Goal: Information Seeking & Learning: Check status

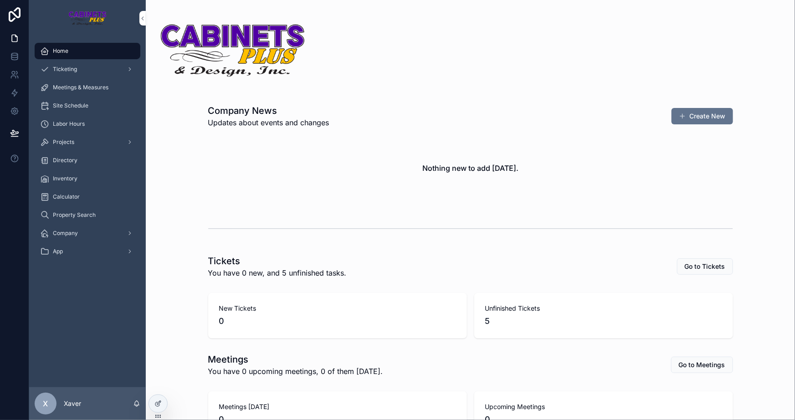
click at [71, 143] on span "Projects" at bounding box center [63, 141] width 21 height 7
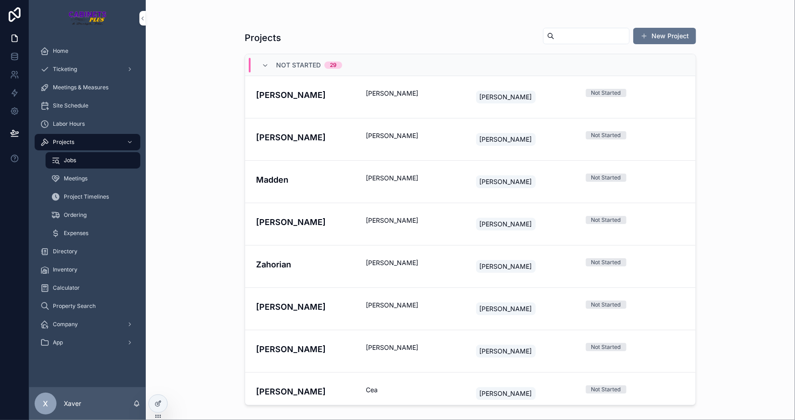
click at [68, 53] on span "Home" at bounding box center [60, 50] width 15 height 7
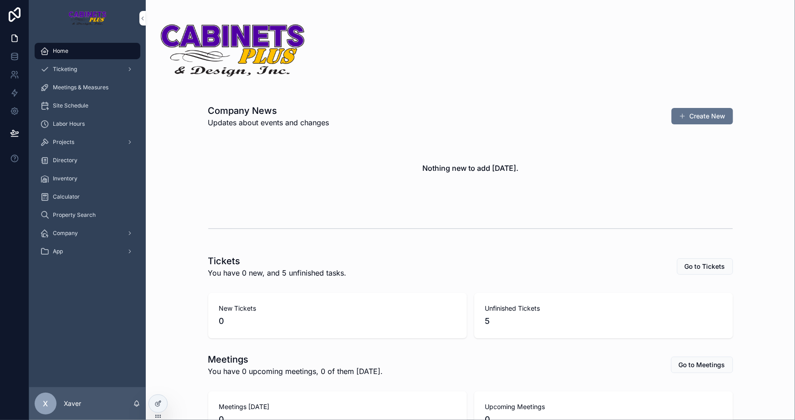
click at [324, 161] on div "Nothing new to add [DATE]." at bounding box center [470, 167] width 525 height 69
click at [337, 175] on div "Nothing new to add [DATE]." at bounding box center [470, 167] width 525 height 69
click at [458, 169] on h2 "Nothing new to add [DATE]." at bounding box center [470, 168] width 96 height 11
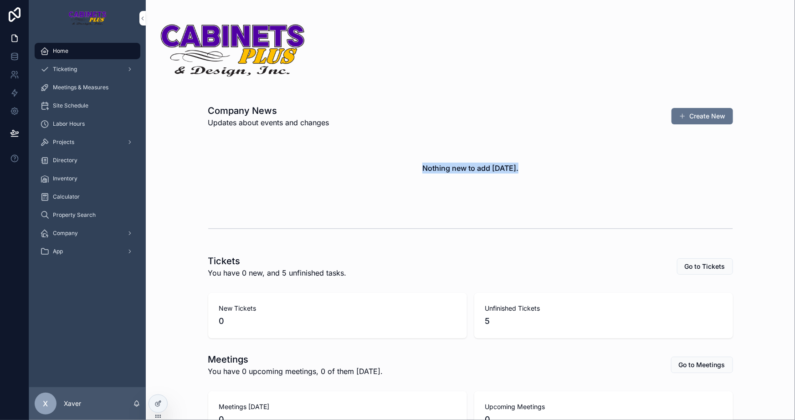
click at [413, 182] on div "Nothing new to add [DATE]." at bounding box center [470, 167] width 525 height 69
click at [417, 240] on div "scrollable content" at bounding box center [470, 229] width 634 height 30
click at [419, 245] on div "Company News Updates about events and changes Create New Nothing new to add [DA…" at bounding box center [470, 313] width 649 height 626
click at [96, 141] on div "Projects" at bounding box center [87, 142] width 95 height 15
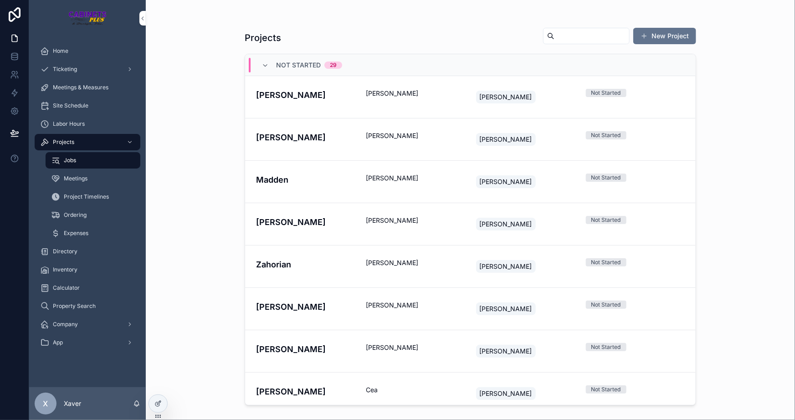
click at [166, 155] on div "Projects New Project Not Started 29 [PERSON_NAME] [PERSON_NAME] Not Started [PE…" at bounding box center [470, 210] width 649 height 420
click at [193, 132] on div "Projects New Project Not Started 29 [PERSON_NAME] [PERSON_NAME] Not Started [PE…" at bounding box center [470, 210] width 649 height 420
click at [224, 112] on div "Projects New Project Not Started 29 [PERSON_NAME] [PERSON_NAME] Not Started [PE…" at bounding box center [470, 210] width 649 height 420
click at [406, 182] on div "[PERSON_NAME]" at bounding box center [415, 182] width 99 height 16
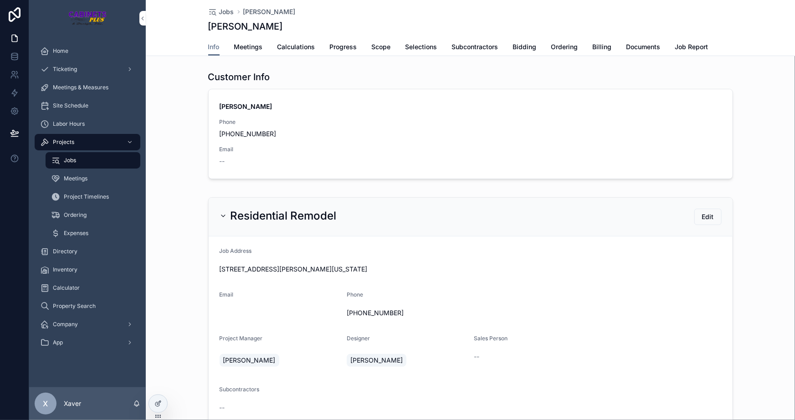
click at [227, 10] on span "Jobs" at bounding box center [226, 11] width 15 height 9
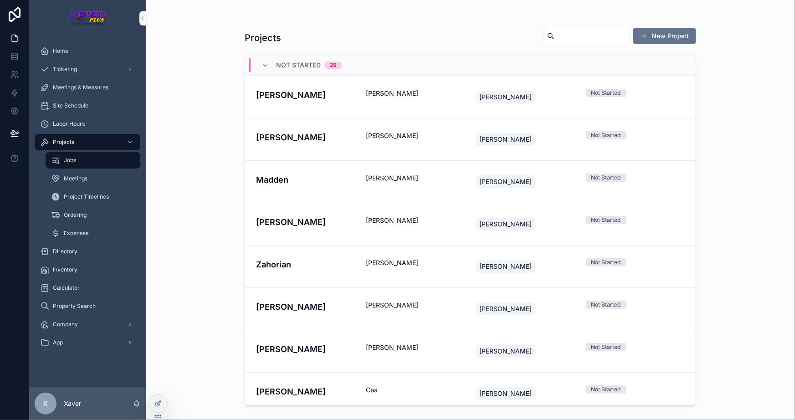
click at [310, 177] on h4 "Madden" at bounding box center [305, 180] width 99 height 12
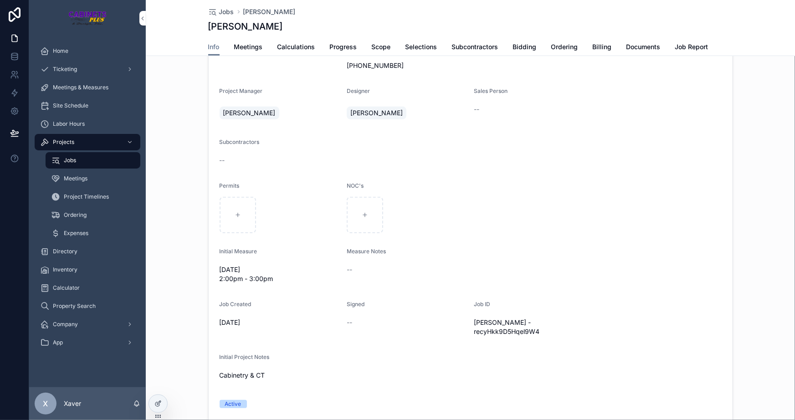
scroll to position [248, 0]
drag, startPoint x: 216, startPoint y: 265, endPoint x: 273, endPoint y: 277, distance: 58.6
click at [273, 277] on span "[DATE] 2:00pm - 3:00pm" at bounding box center [280, 273] width 120 height 18
click at [274, 278] on span "[DATE] 2:00pm - 3:00pm" at bounding box center [280, 273] width 120 height 18
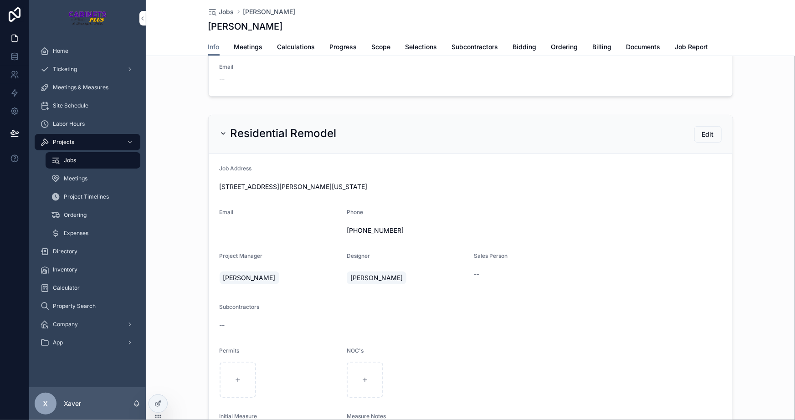
scroll to position [124, 0]
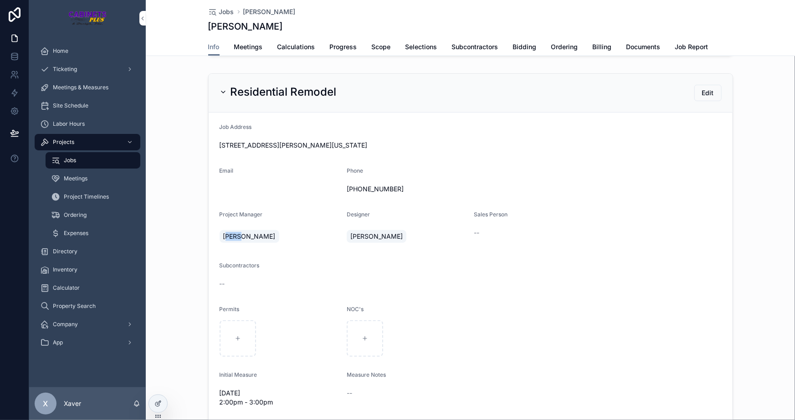
drag, startPoint x: 243, startPoint y: 234, endPoint x: 221, endPoint y: 237, distance: 21.6
click at [222, 237] on div "[PERSON_NAME]" at bounding box center [251, 236] width 63 height 16
click at [220, 237] on div "[PERSON_NAME]" at bounding box center [250, 236] width 60 height 13
drag, startPoint x: 219, startPoint y: 236, endPoint x: 248, endPoint y: 241, distance: 30.0
click at [240, 242] on div "[PERSON_NAME]" at bounding box center [251, 236] width 63 height 16
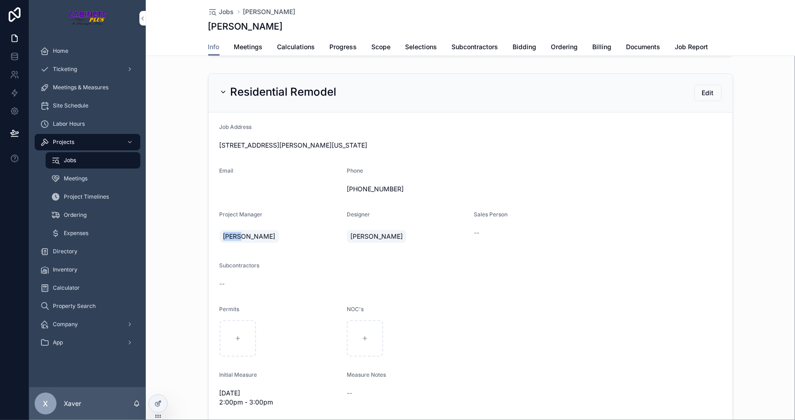
click at [250, 240] on div "[PERSON_NAME]" at bounding box center [280, 236] width 120 height 16
click at [249, 240] on div "[PERSON_NAME]" at bounding box center [280, 236] width 120 height 16
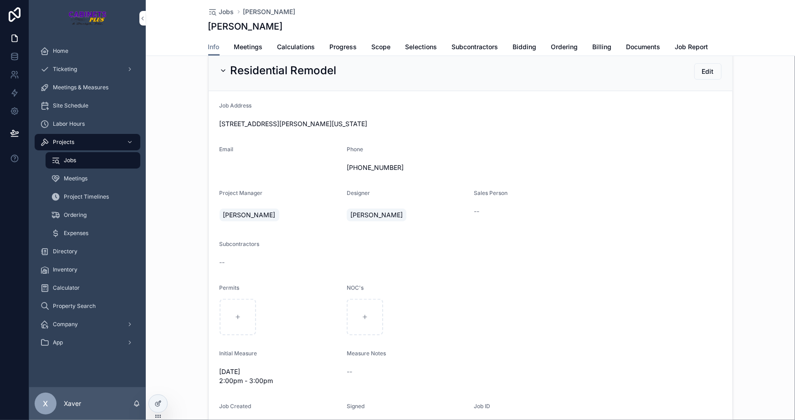
scroll to position [165, 0]
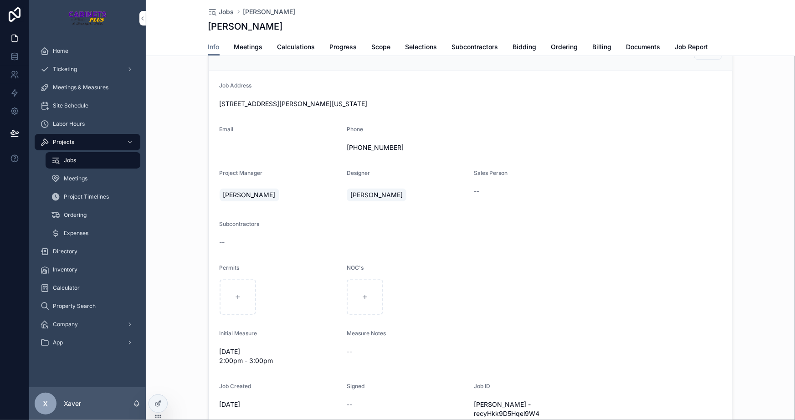
drag, startPoint x: 216, startPoint y: 349, endPoint x: 285, endPoint y: 368, distance: 70.7
click at [285, 368] on form "Job Address [STREET_ADDRESS][PERSON_NAME][US_STATE] Email Phone [PHONE_NUMBER] …" at bounding box center [471, 287] width 524 height 433
click at [295, 354] on span "[DATE] 2:00pm - 3:00pm" at bounding box center [280, 356] width 120 height 18
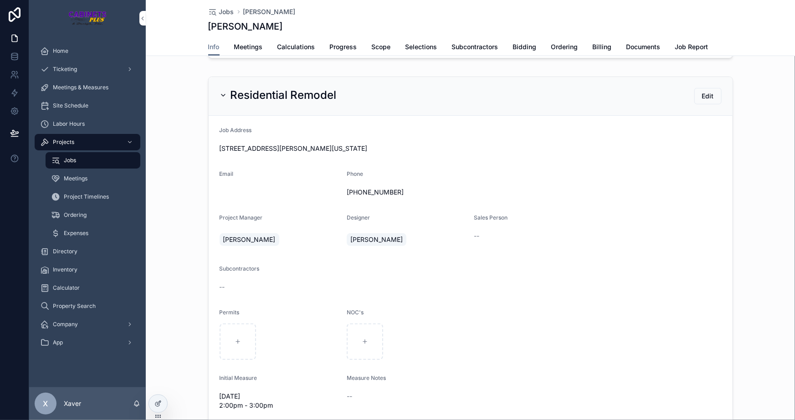
scroll to position [41, 0]
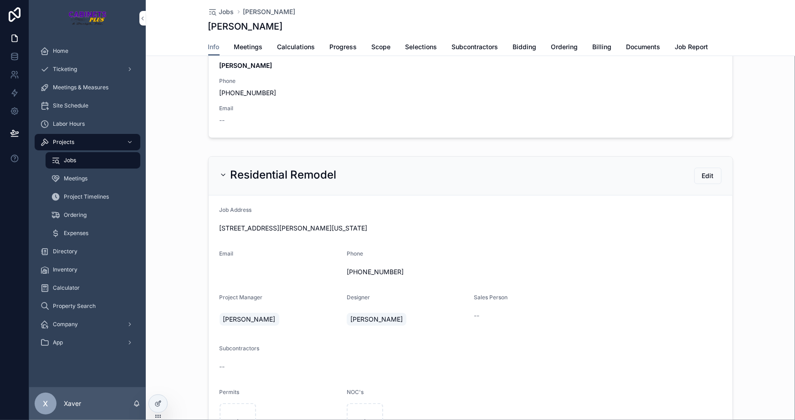
click at [252, 159] on div "Residential Remodel Edit" at bounding box center [471, 176] width 524 height 39
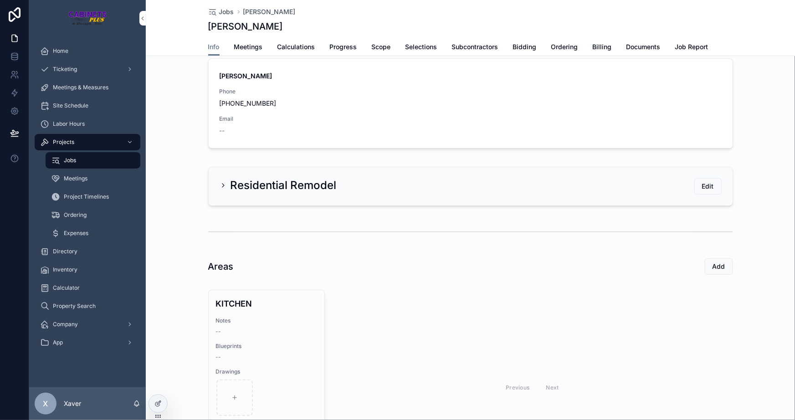
scroll to position [0, 0]
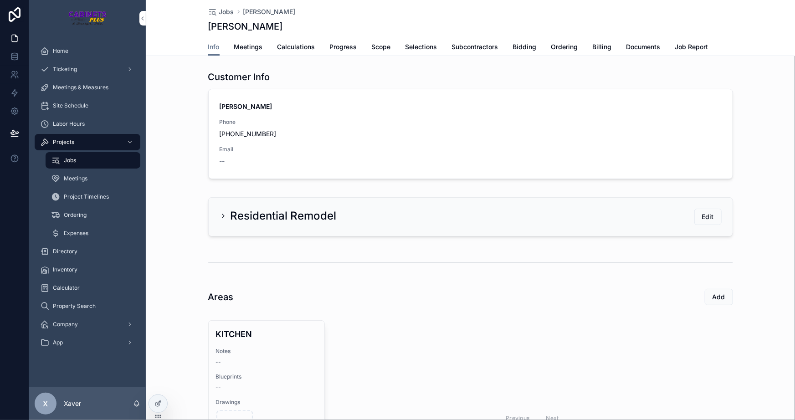
click at [237, 209] on h2 "Residential Remodel" at bounding box center [283, 216] width 106 height 15
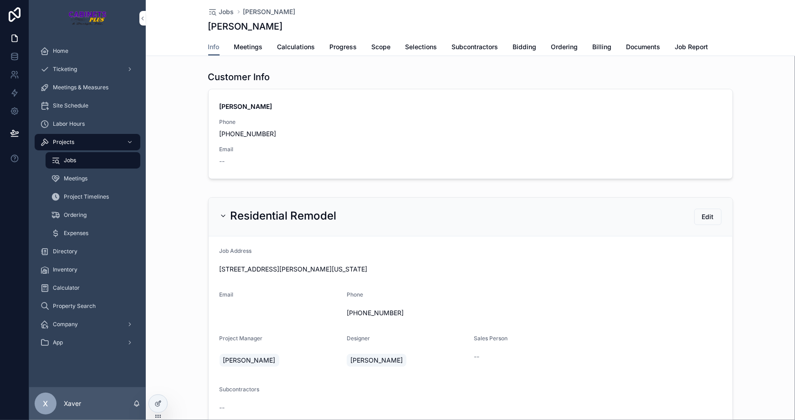
click at [265, 218] on h2 "Residential Remodel" at bounding box center [283, 216] width 106 height 15
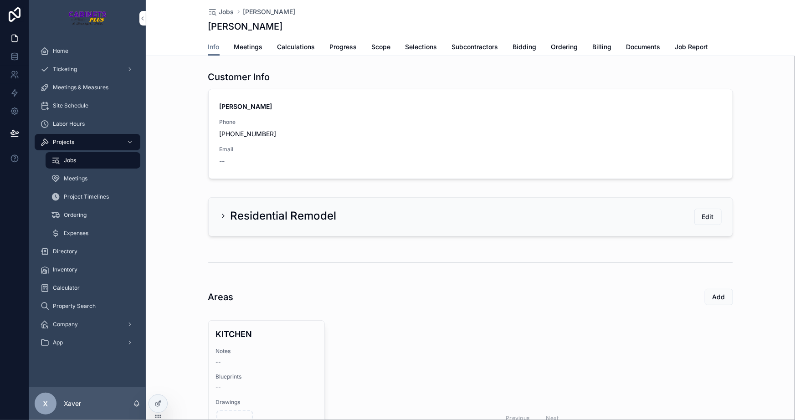
click at [219, 6] on div "Jobs [PERSON_NAME] [PERSON_NAME]" at bounding box center [470, 19] width 525 height 38
click at [221, 9] on span "Jobs" at bounding box center [226, 11] width 15 height 9
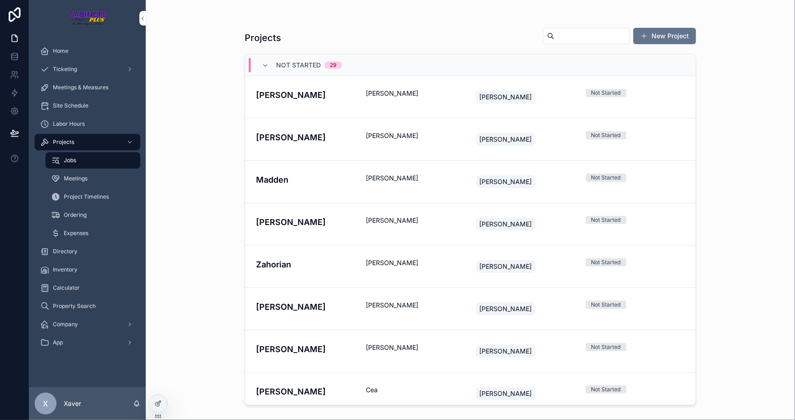
click at [73, 42] on div "Home" at bounding box center [87, 51] width 117 height 18
click at [73, 45] on div "Home" at bounding box center [87, 51] width 95 height 15
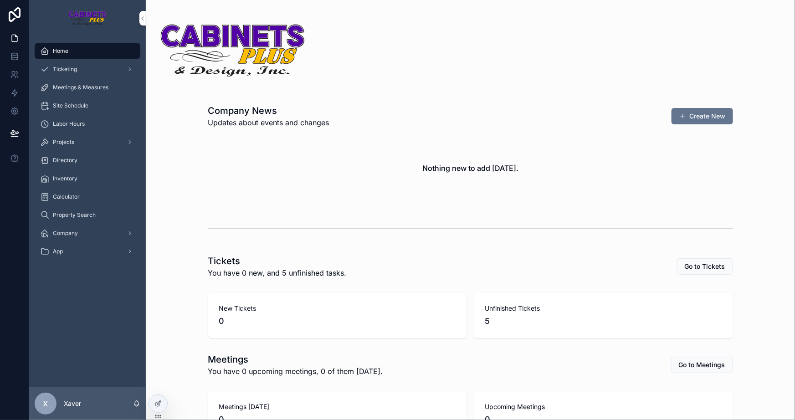
click at [633, 397] on div "Upcoming Meetings 0" at bounding box center [603, 414] width 259 height 46
